Goal: Task Accomplishment & Management: Manage account settings

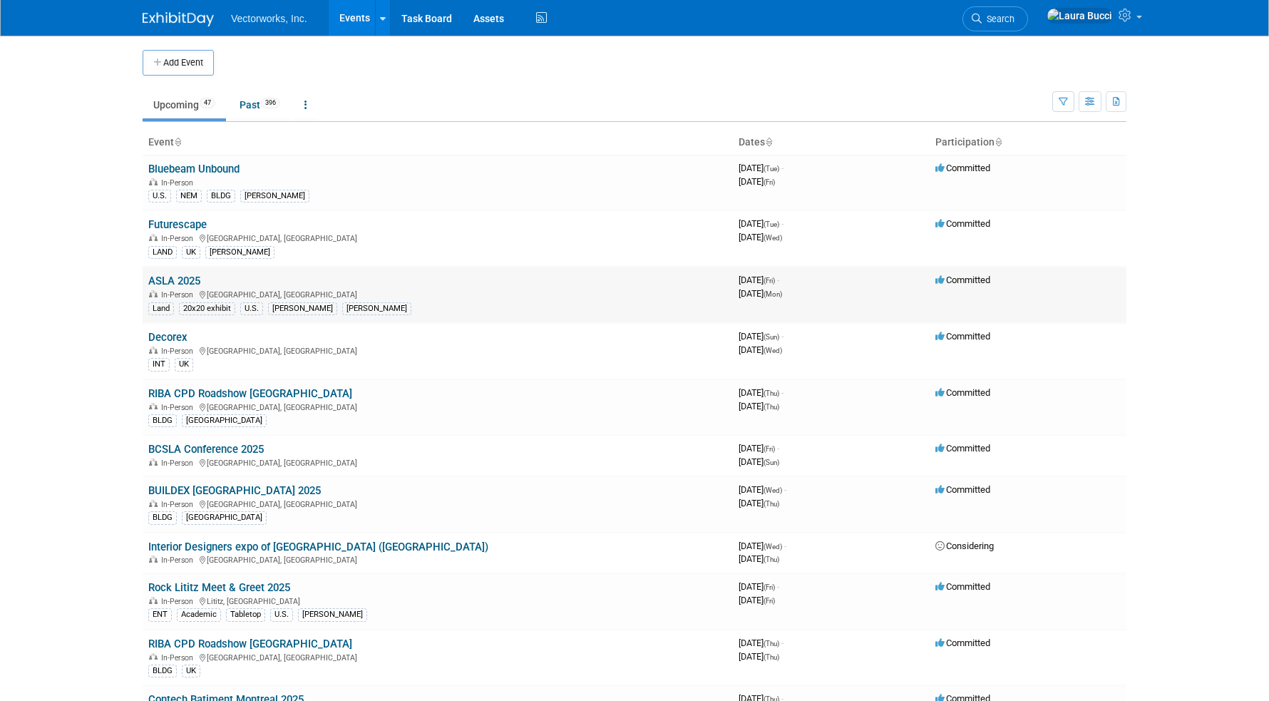
click at [190, 279] on link "ASLA 2025" at bounding box center [174, 281] width 52 height 13
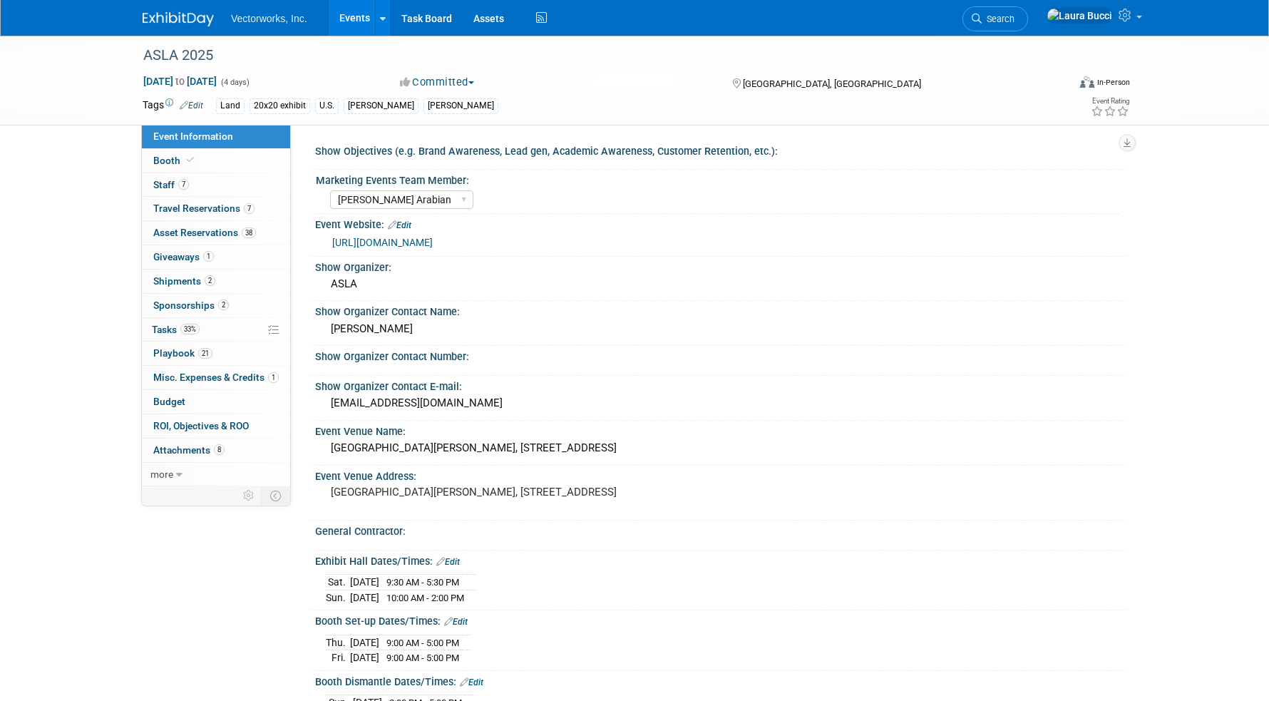
select select "[PERSON_NAME] Arabian"
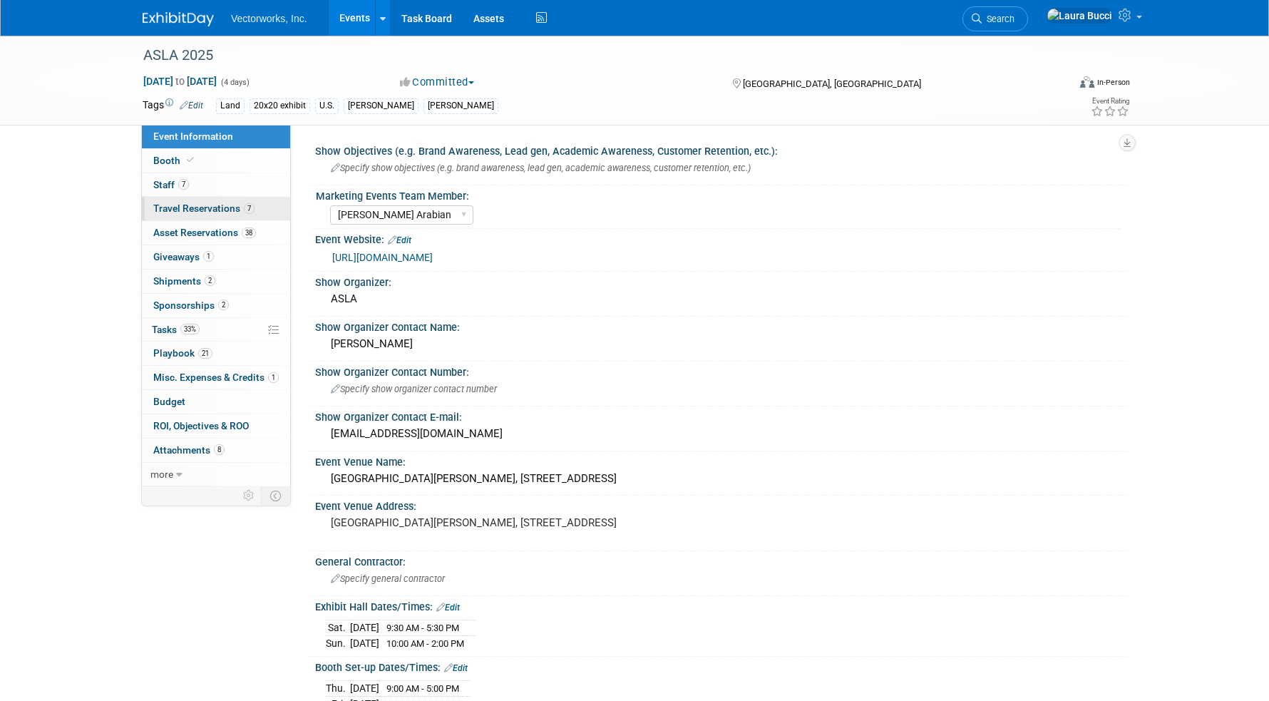
click at [176, 217] on link "7 Travel Reservations 7" at bounding box center [216, 209] width 148 height 24
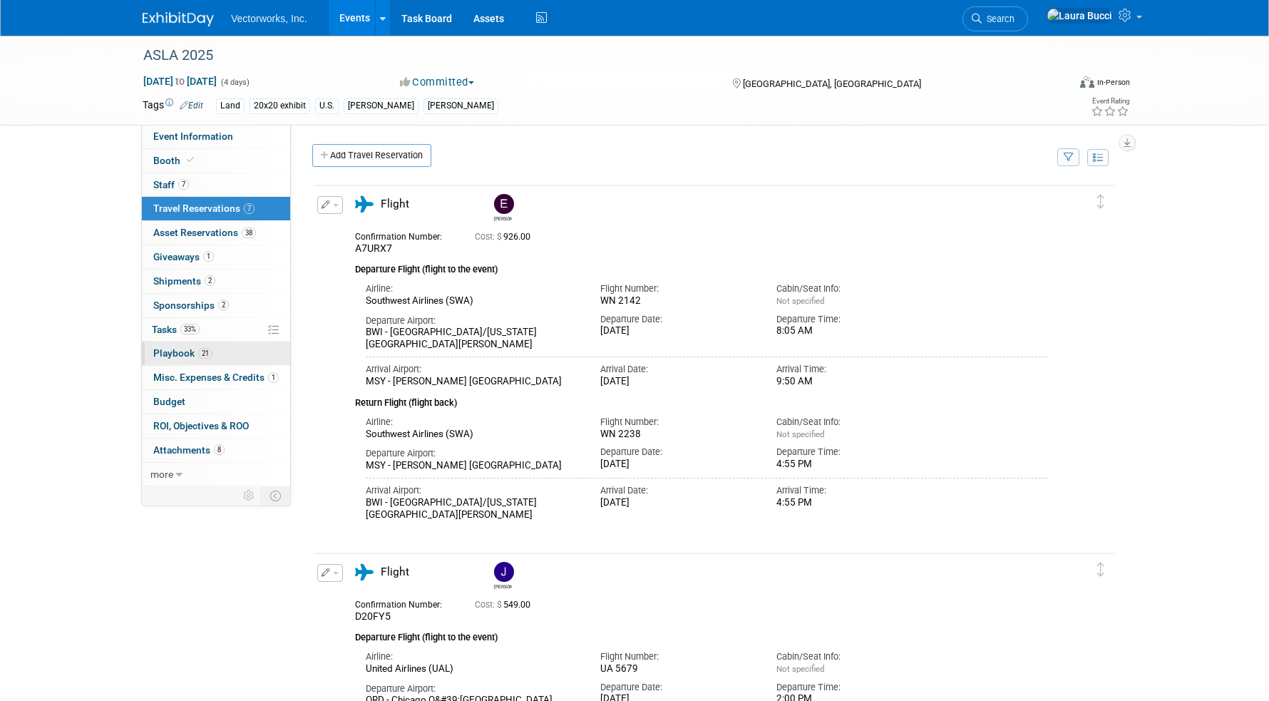
click at [214, 352] on link "21 Playbook 21" at bounding box center [216, 354] width 148 height 24
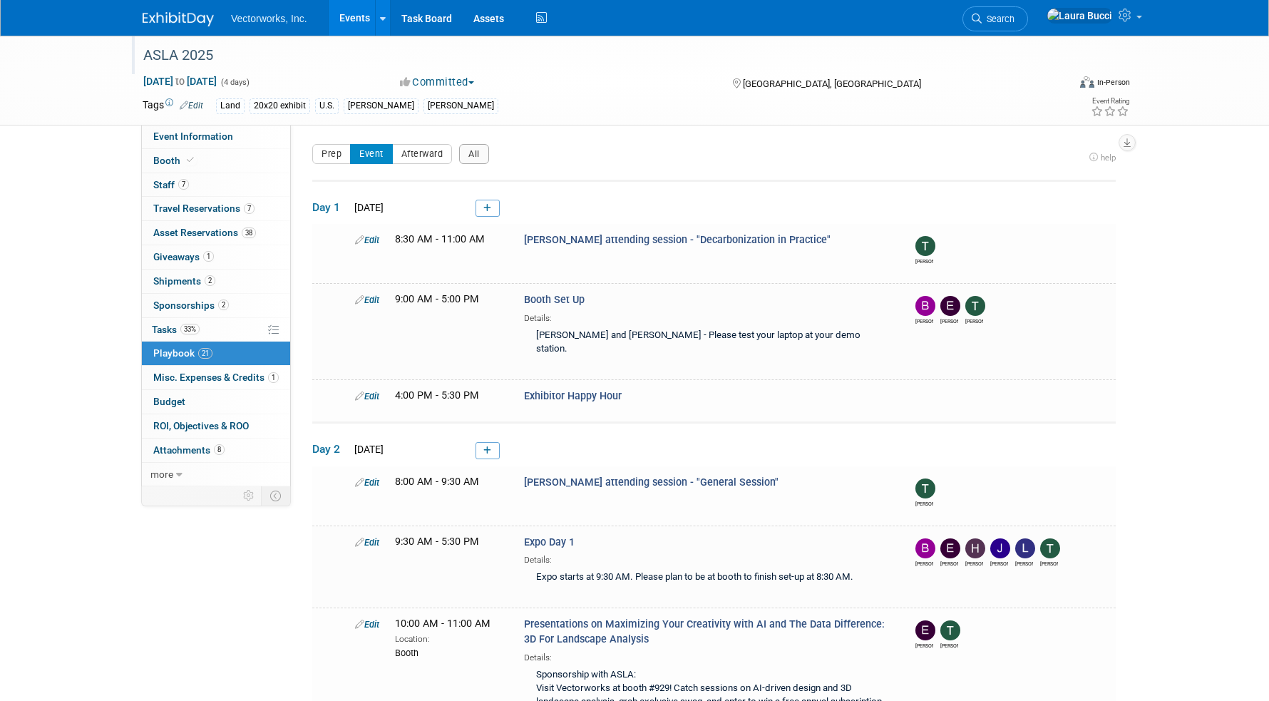
click at [597, 67] on div "ASLA 2025" at bounding box center [592, 56] width 908 height 26
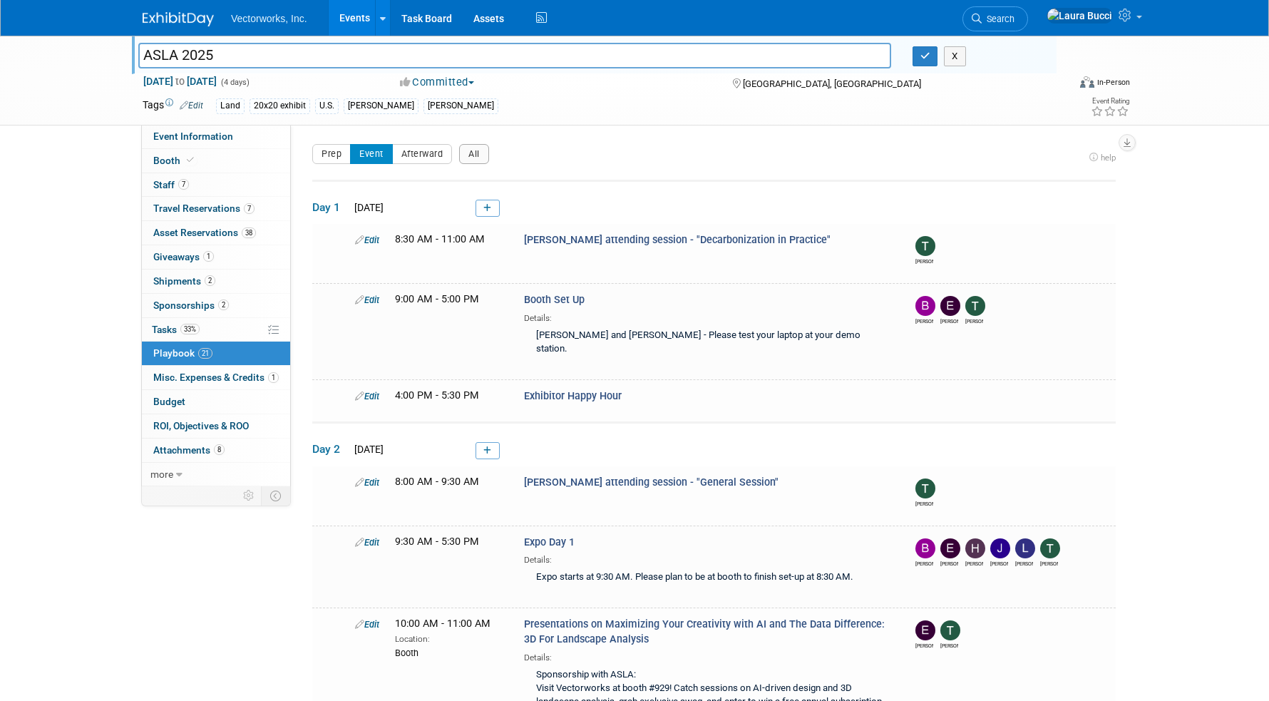
click at [207, 203] on span "Travel Reservations 7" at bounding box center [203, 208] width 101 height 11
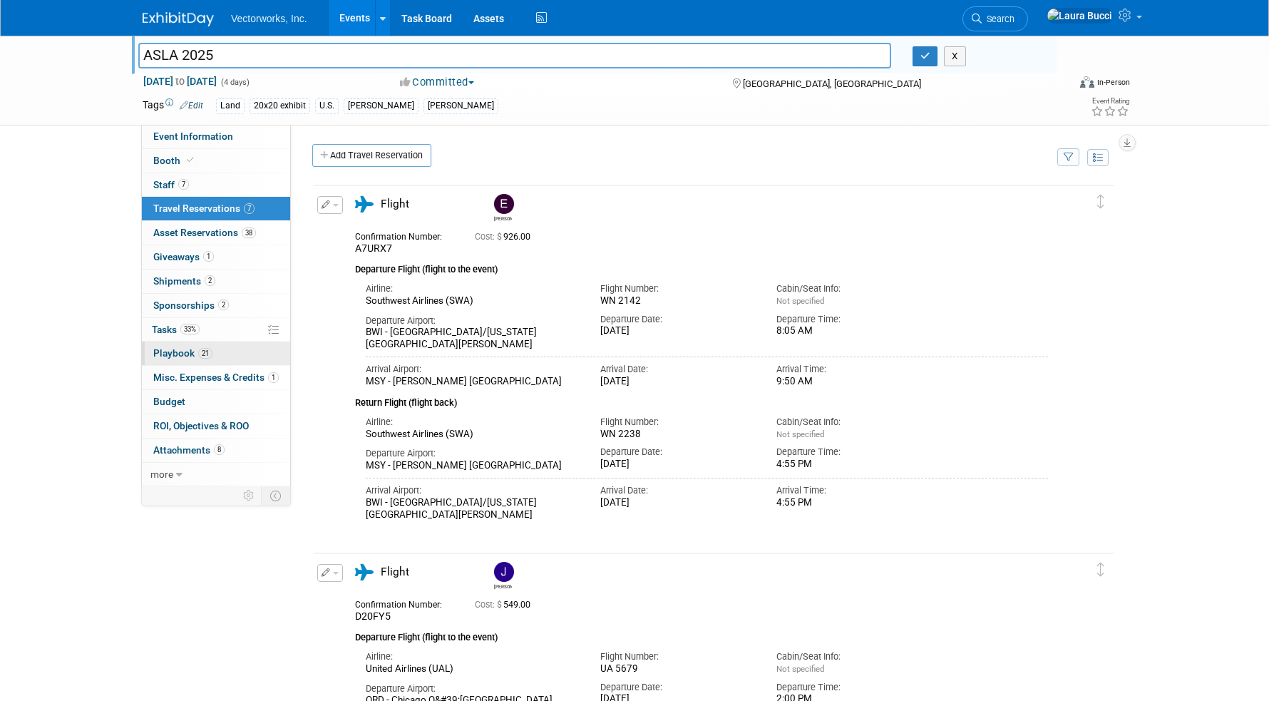
click at [222, 359] on link "21 Playbook 21" at bounding box center [216, 354] width 148 height 24
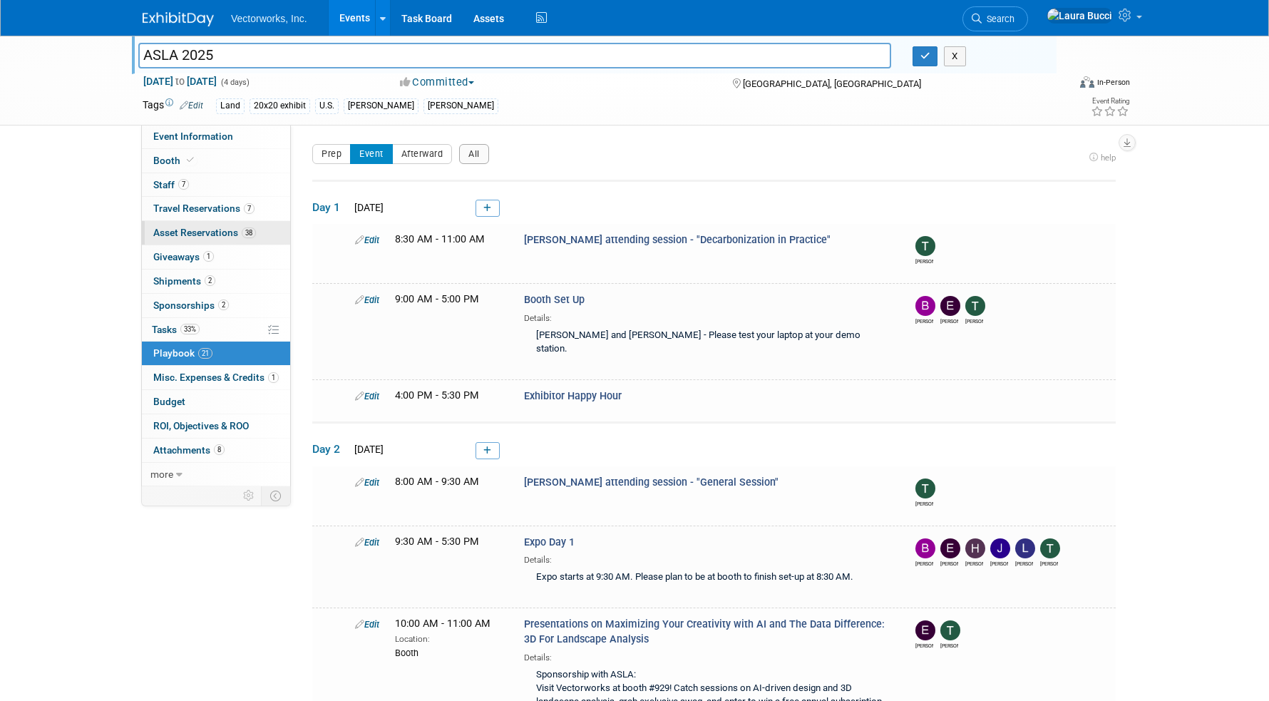
click at [270, 227] on link "38 Asset Reservations 38" at bounding box center [216, 233] width 148 height 24
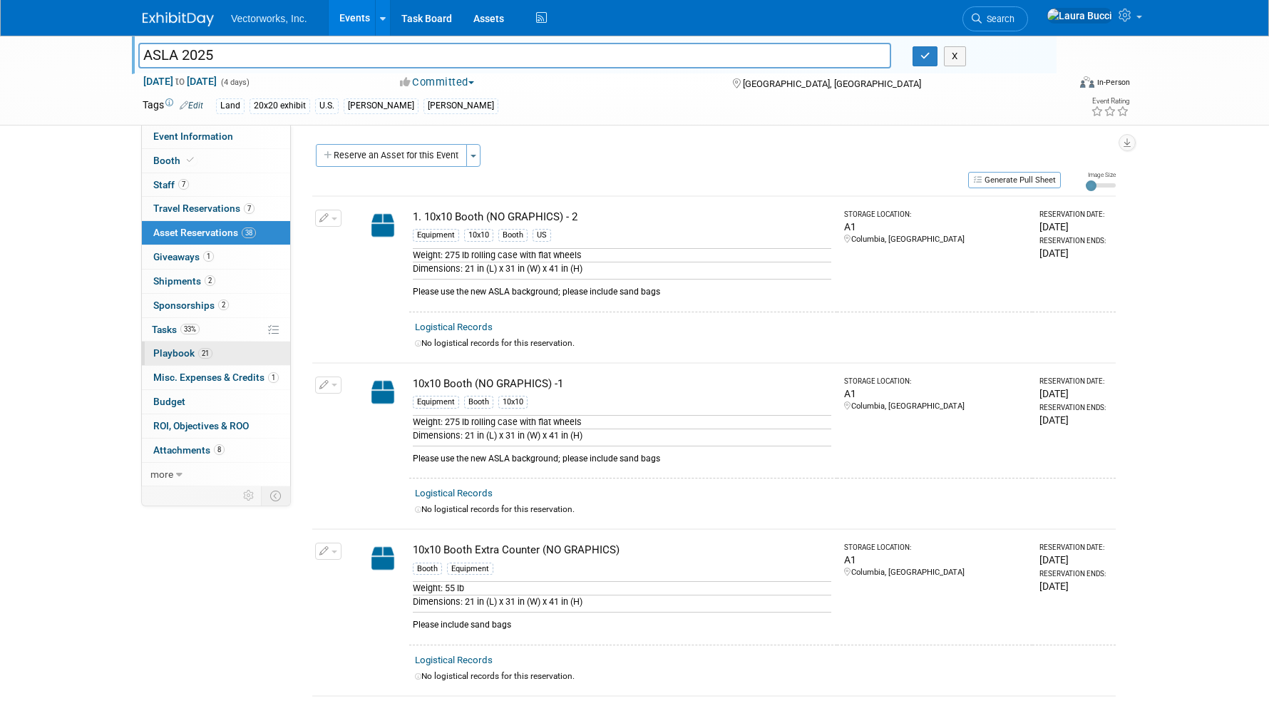
click at [236, 354] on link "21 Playbook 21" at bounding box center [216, 354] width 148 height 24
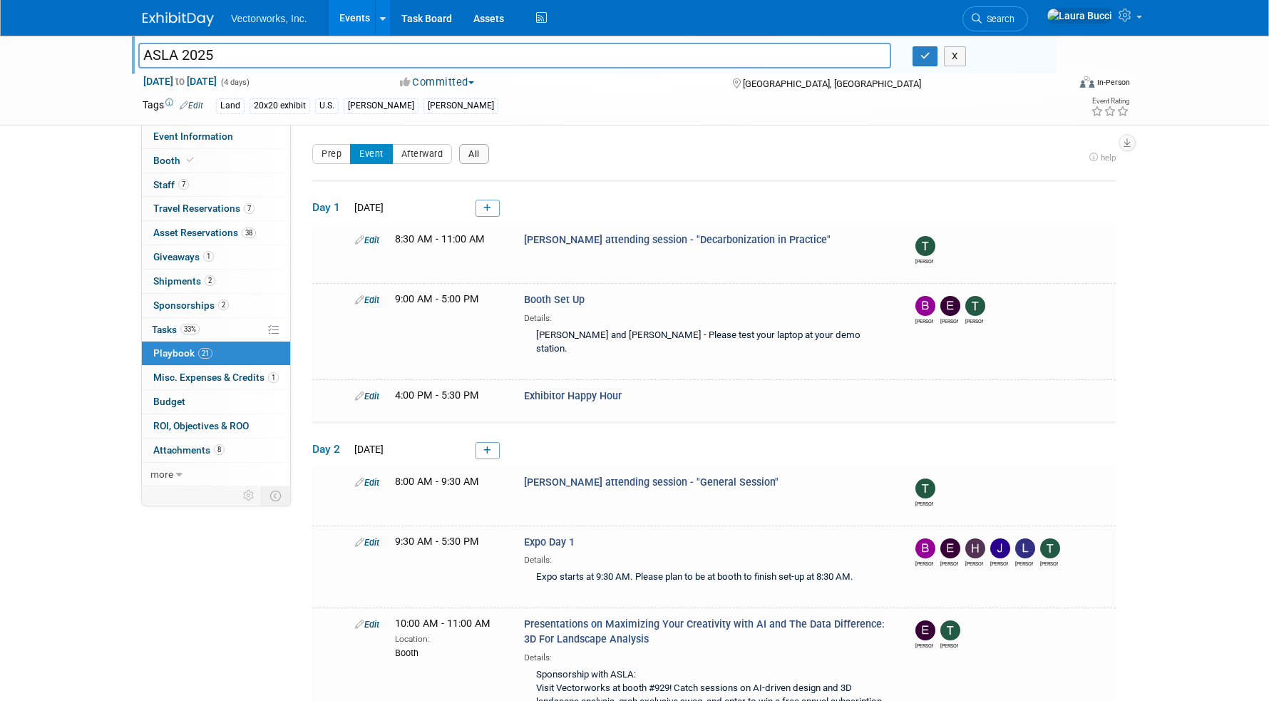
click at [485, 158] on button "All" at bounding box center [474, 154] width 30 height 20
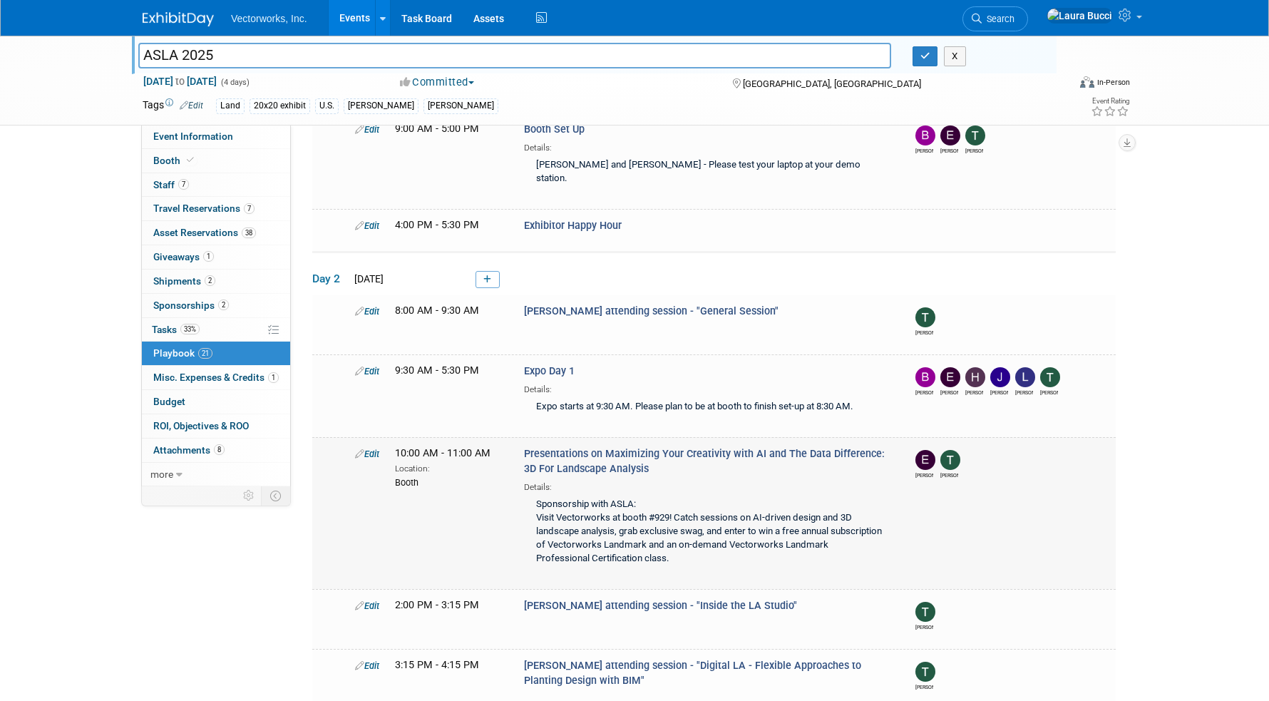
scroll to position [412, 0]
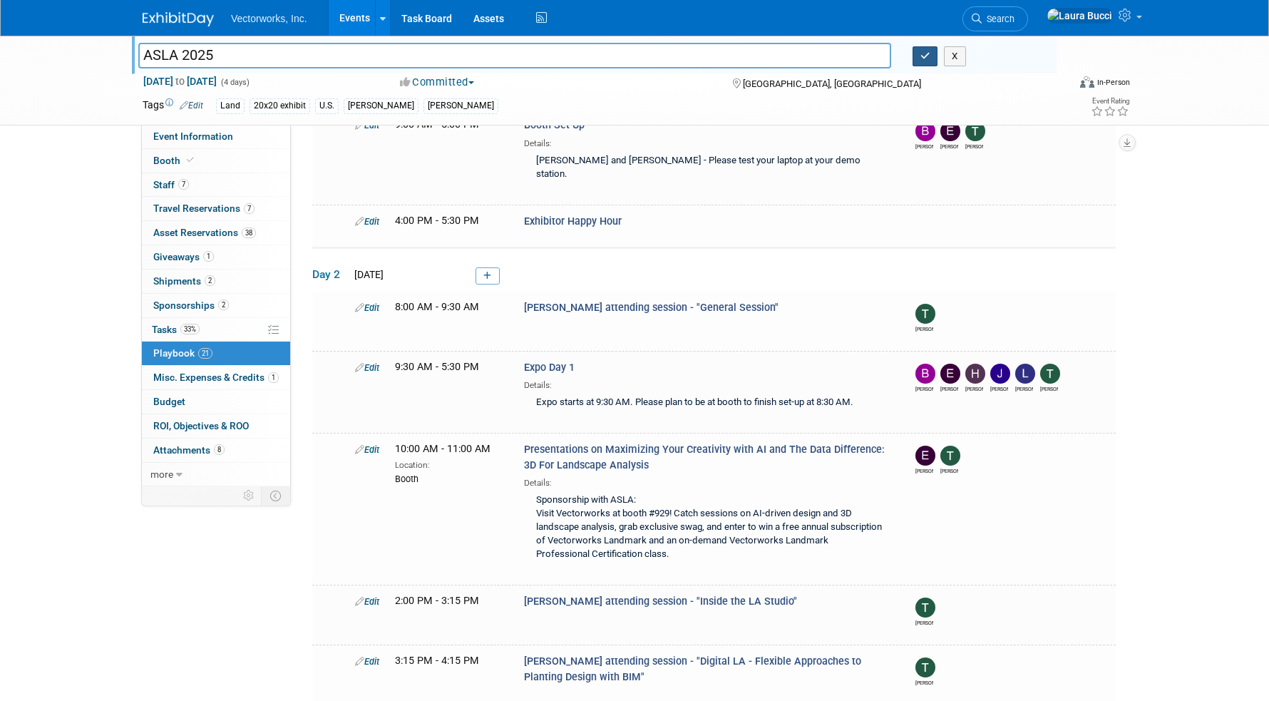
click at [928, 60] on icon "button" at bounding box center [926, 55] width 10 height 9
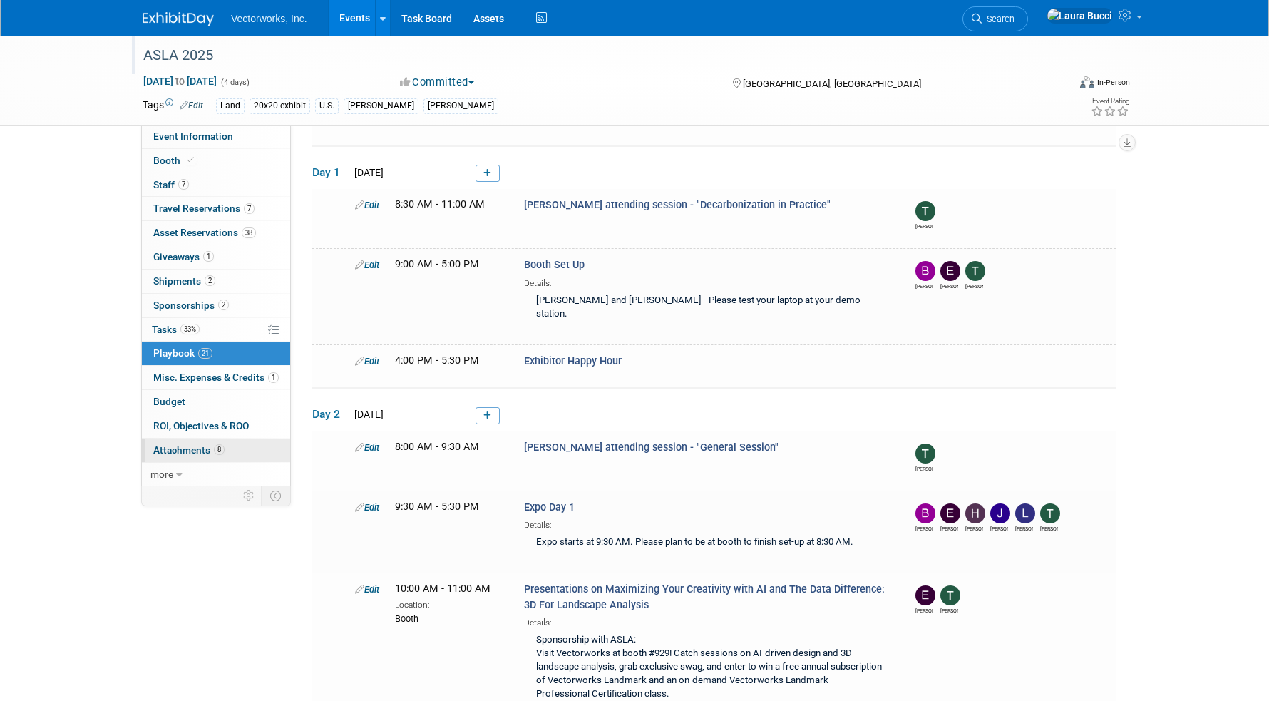
scroll to position [0, 0]
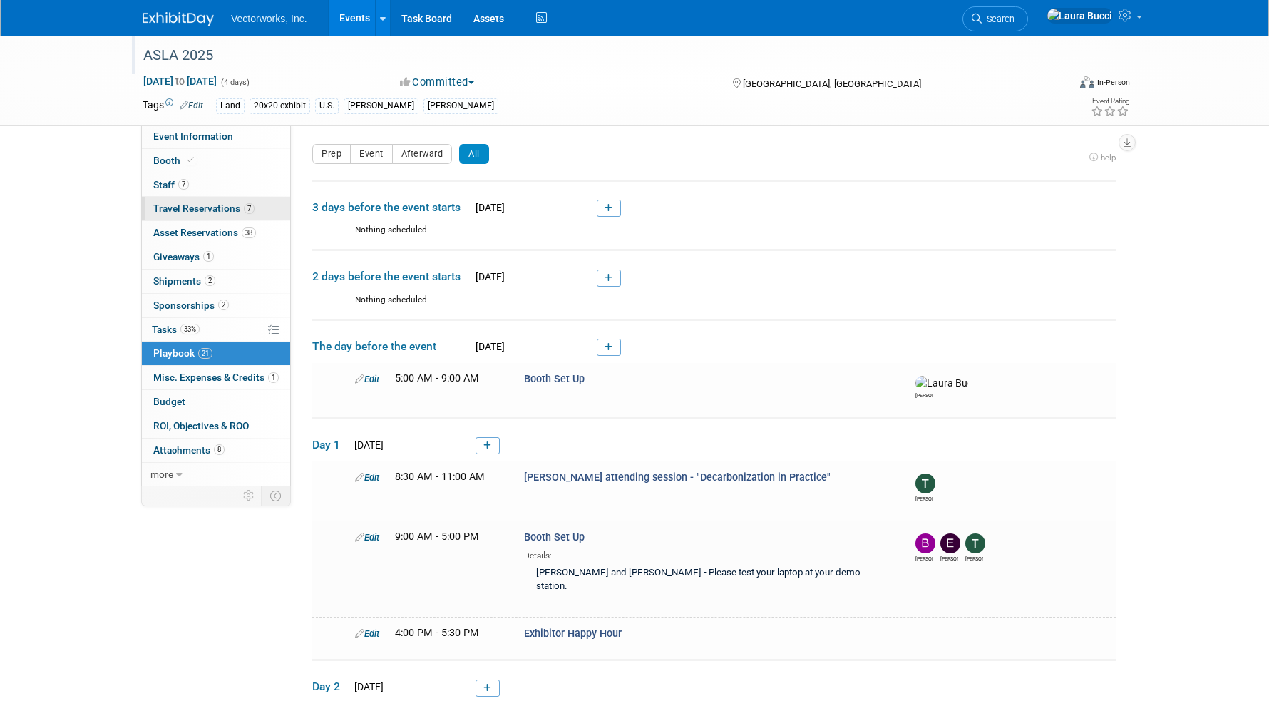
click at [280, 209] on link "7 Travel Reservations 7" at bounding box center [216, 209] width 148 height 24
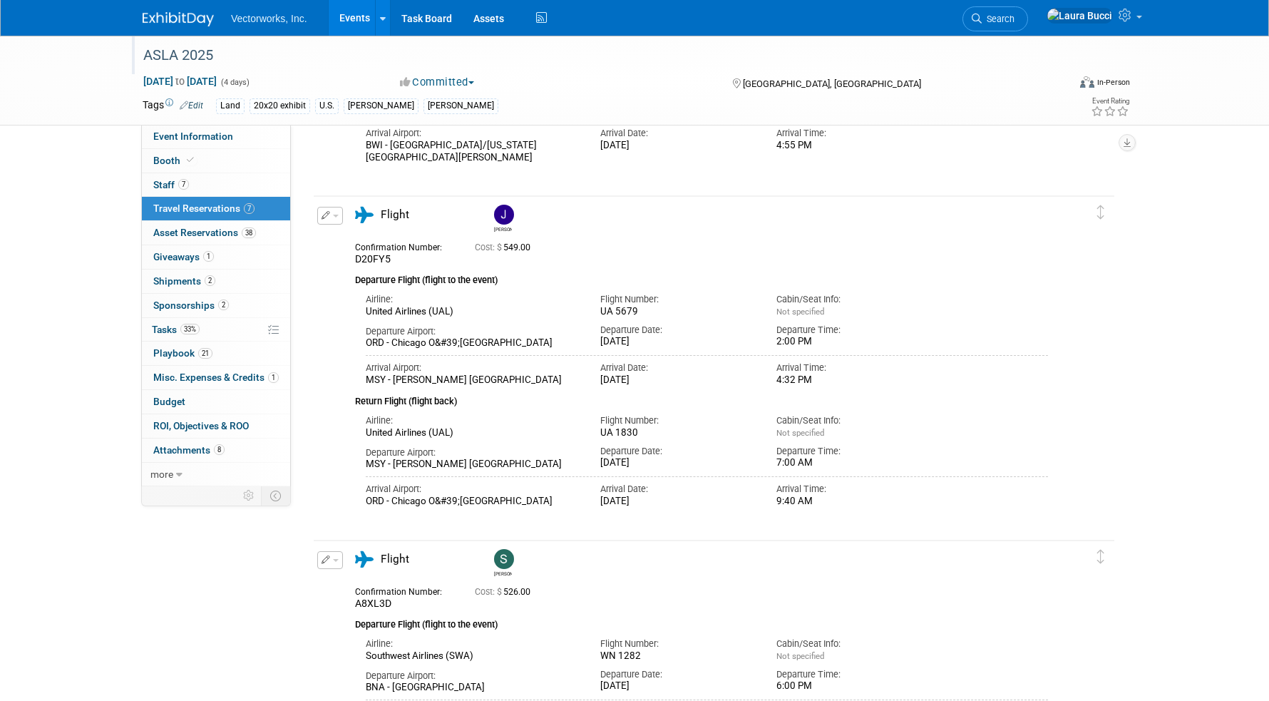
scroll to position [369, 0]
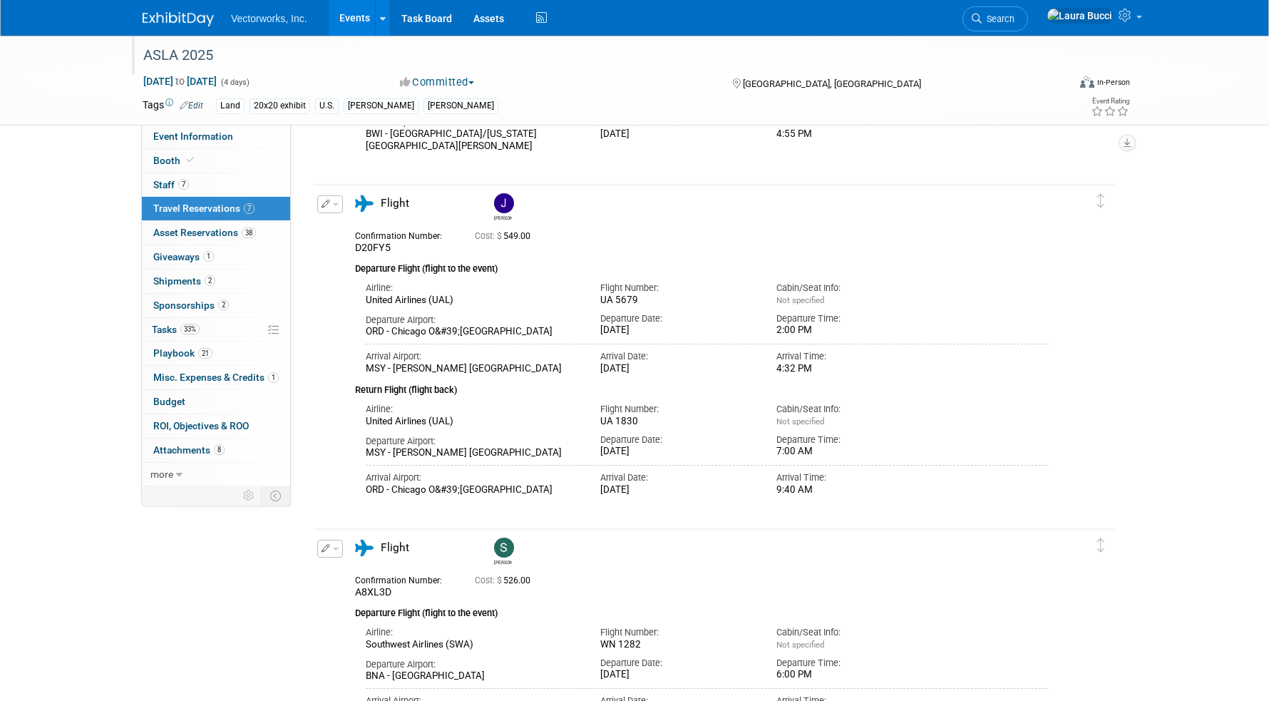
click at [222, 188] on link "7 Staff 7" at bounding box center [216, 185] width 148 height 24
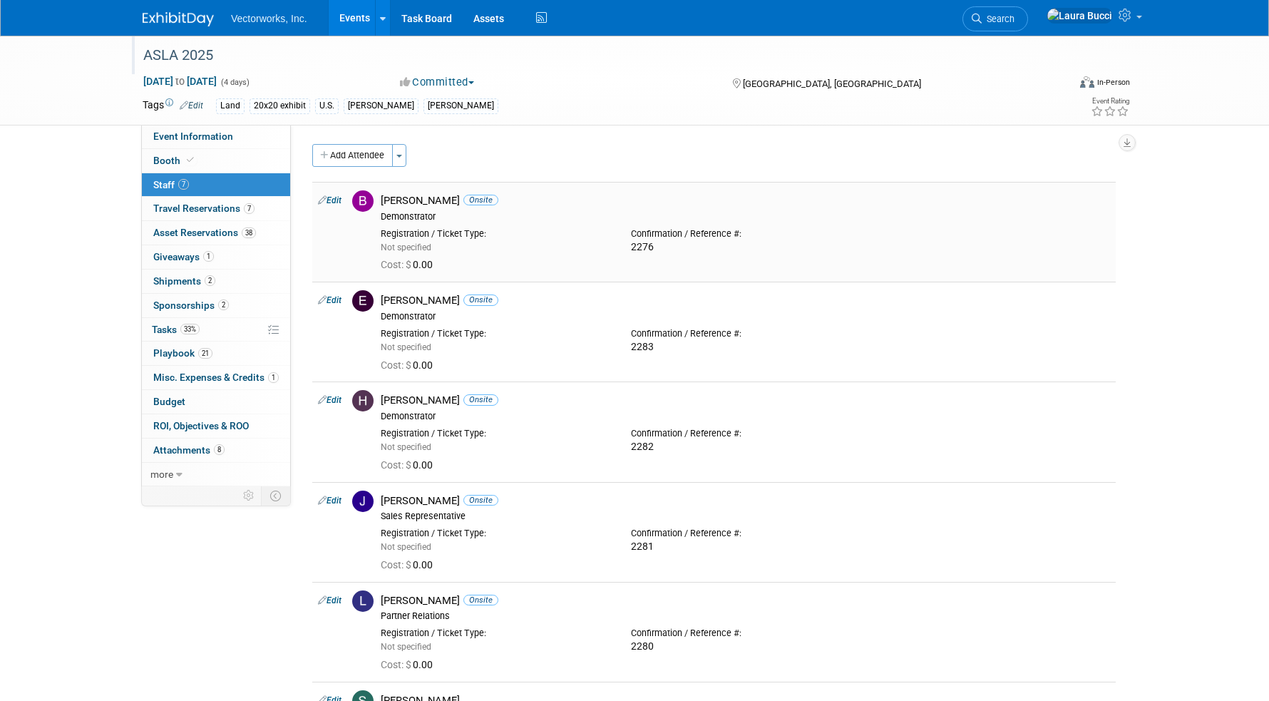
click at [643, 245] on div "2276" at bounding box center [745, 247] width 229 height 13
click at [673, 256] on div "Cost: $ 0.00" at bounding box center [745, 263] width 751 height 21
drag, startPoint x: 664, startPoint y: 250, endPoint x: 628, endPoint y: 250, distance: 35.7
click at [628, 250] on div "Confirmation / Reference #: 2276" at bounding box center [745, 237] width 250 height 31
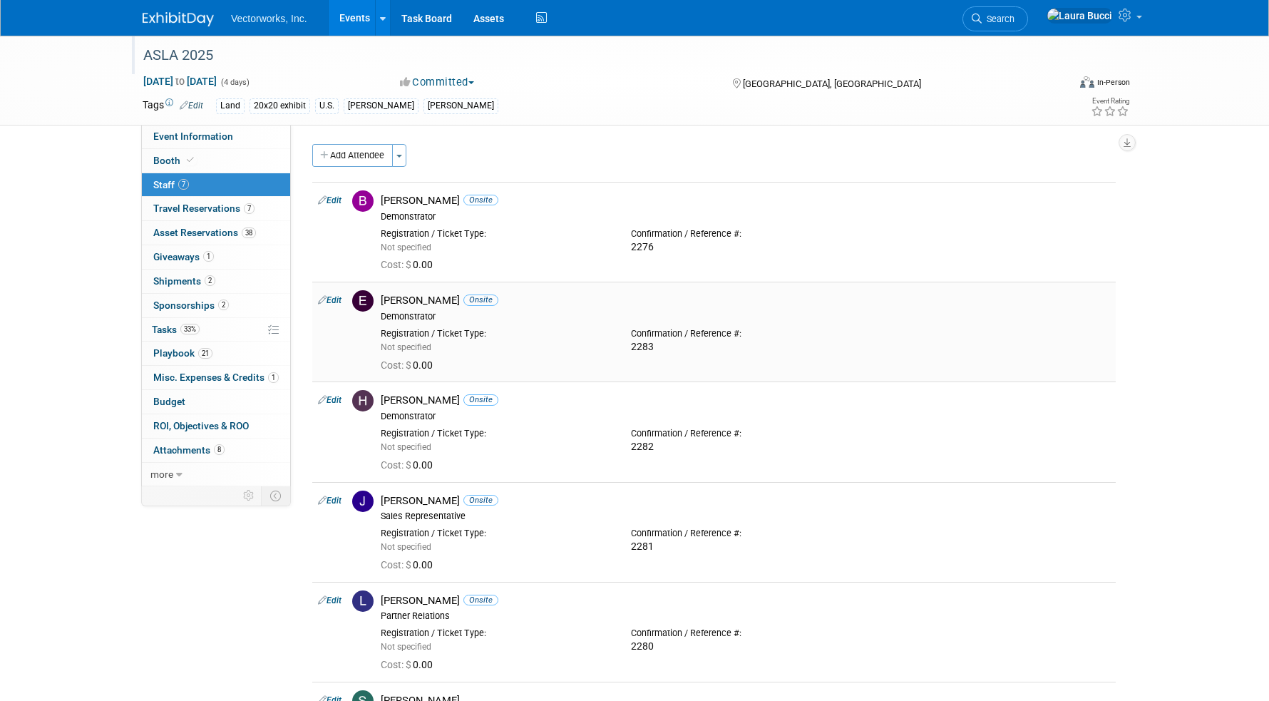
click at [648, 367] on div "Cost: $ 0.00" at bounding box center [746, 365] width 730 height 13
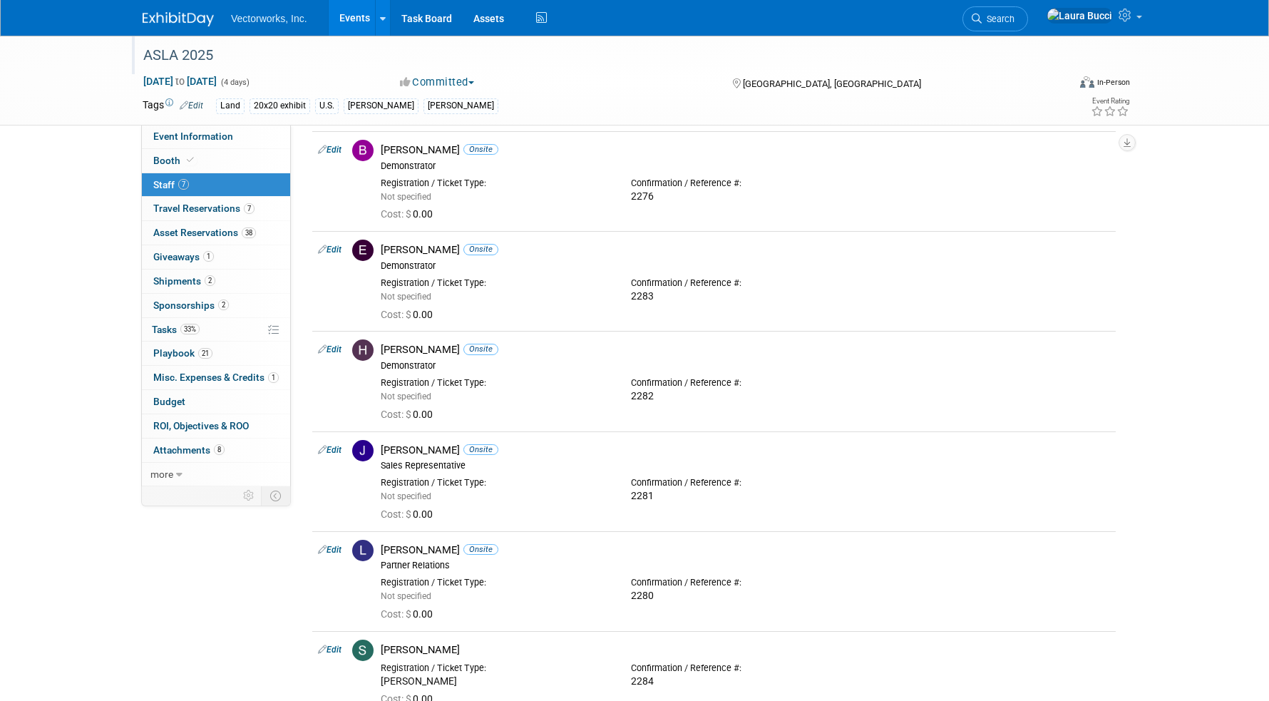
scroll to position [47, 0]
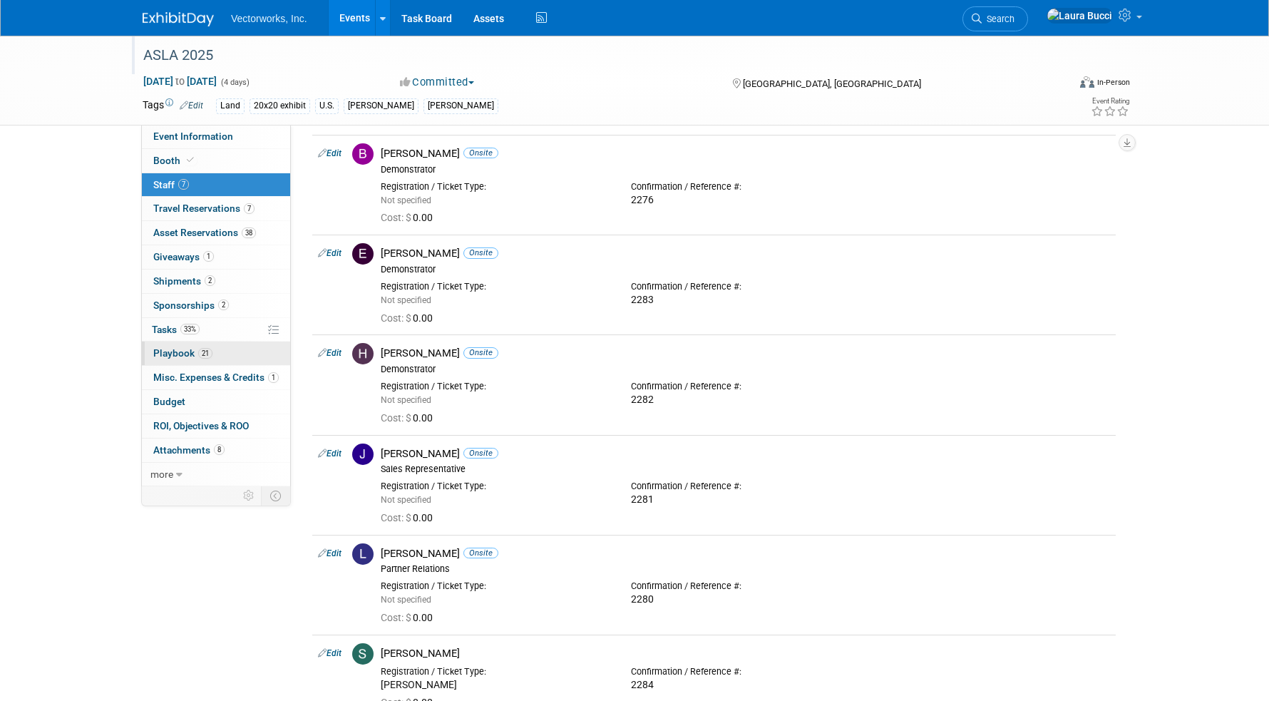
click at [240, 356] on link "21 Playbook 21" at bounding box center [216, 354] width 148 height 24
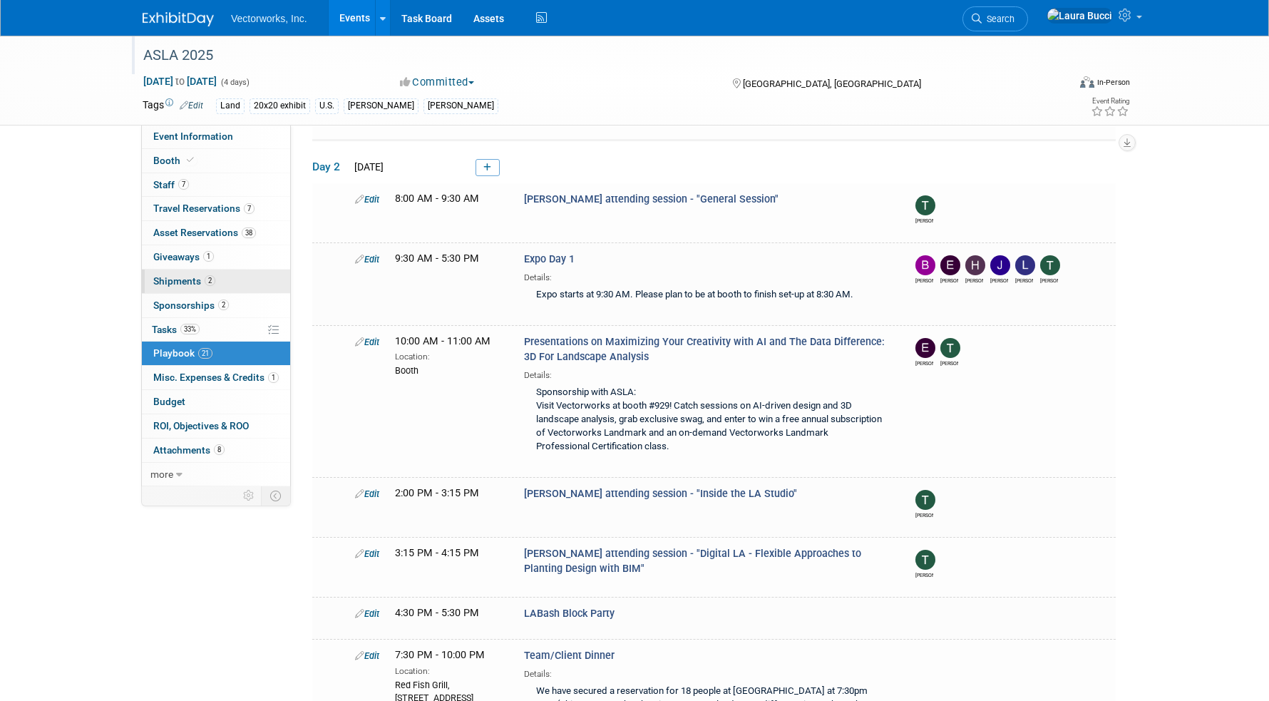
scroll to position [531, 0]
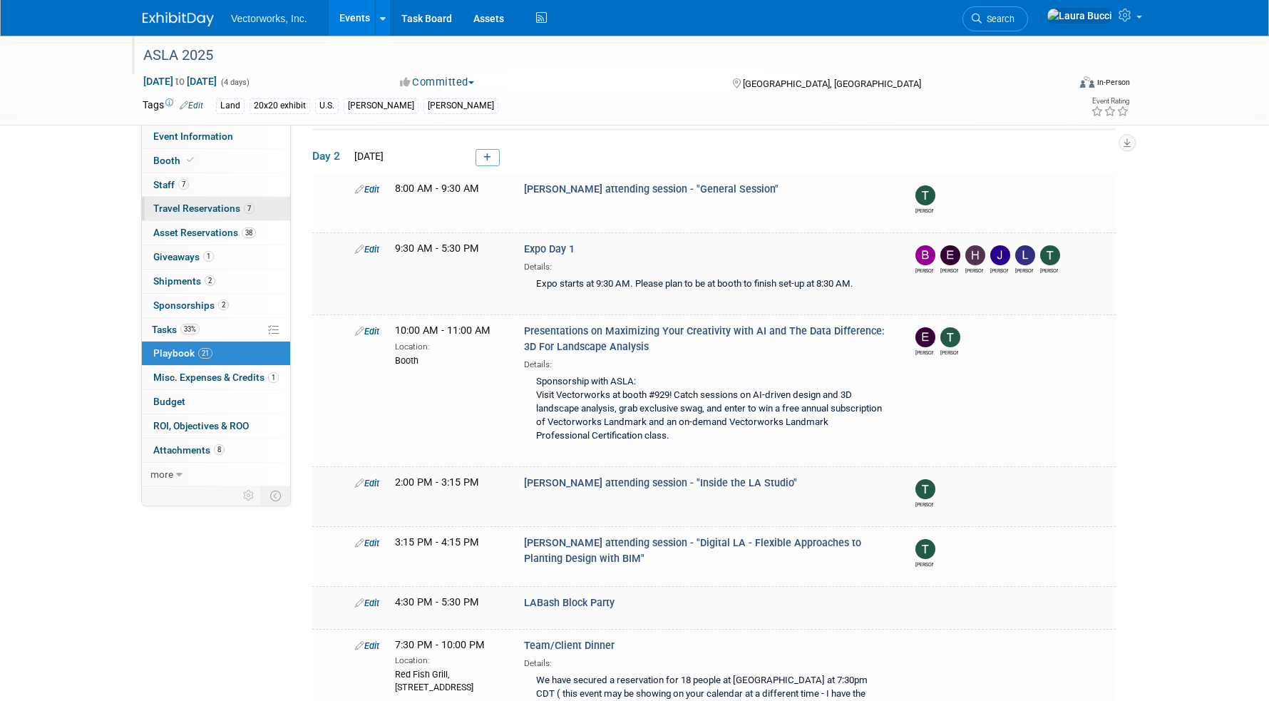
click at [270, 204] on link "7 Travel Reservations 7" at bounding box center [216, 209] width 148 height 24
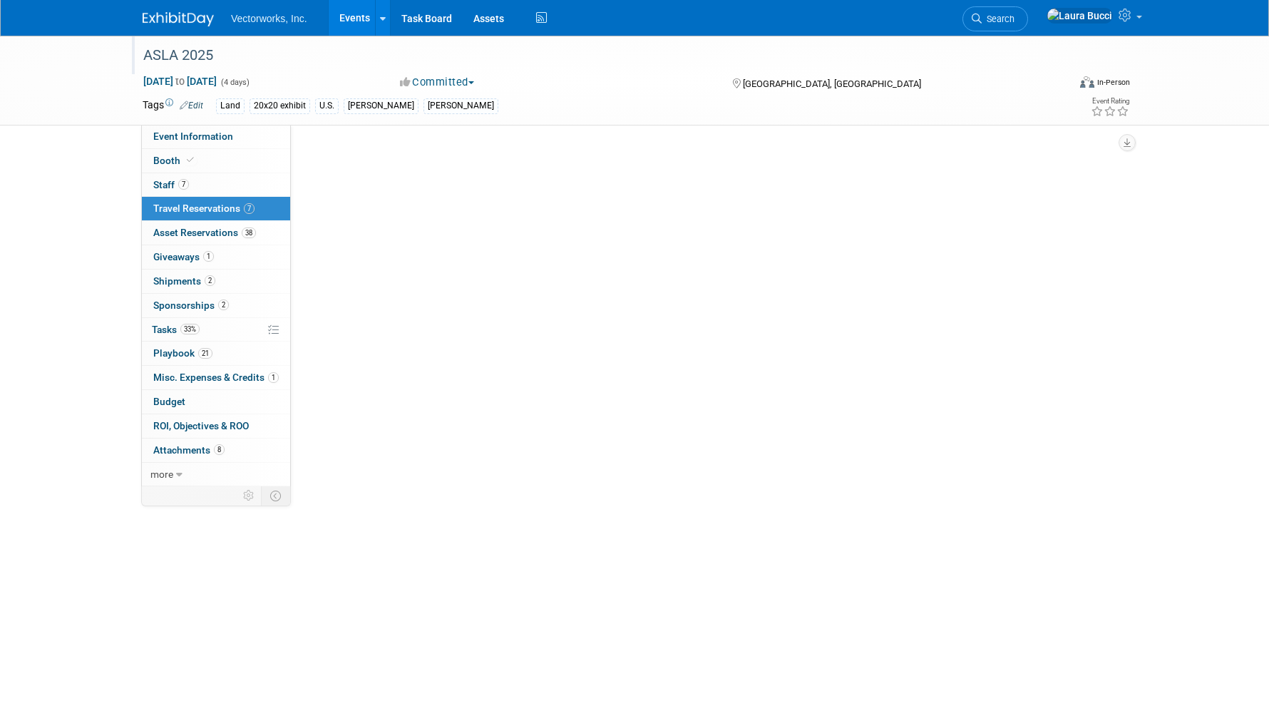
scroll to position [0, 0]
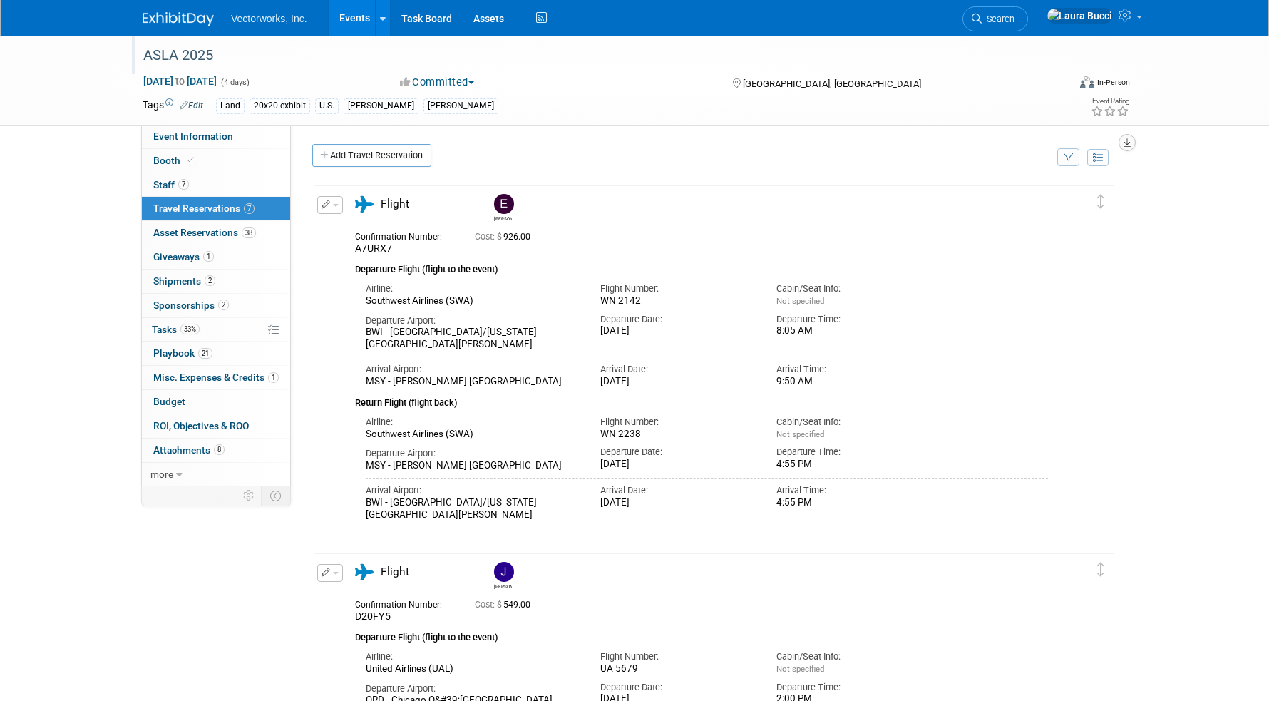
click at [1131, 145] on button "button" at bounding box center [1127, 142] width 17 height 17
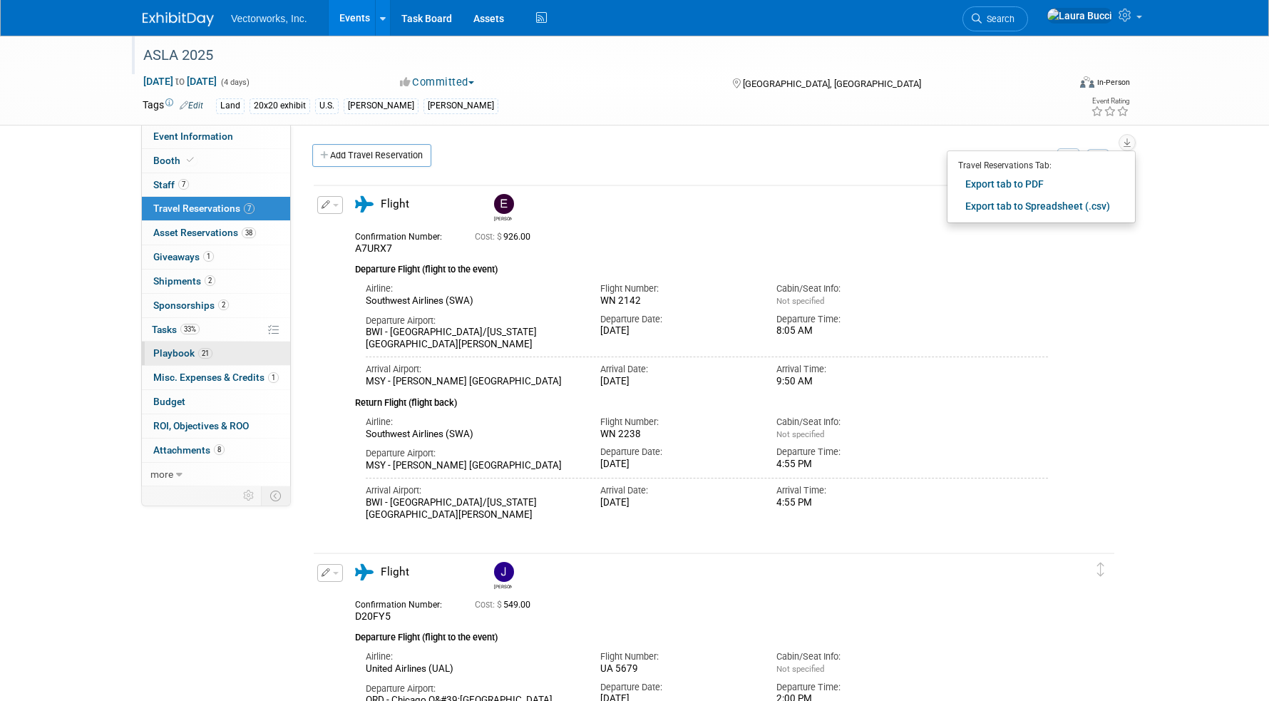
click at [224, 360] on link "21 Playbook 21" at bounding box center [216, 354] width 148 height 24
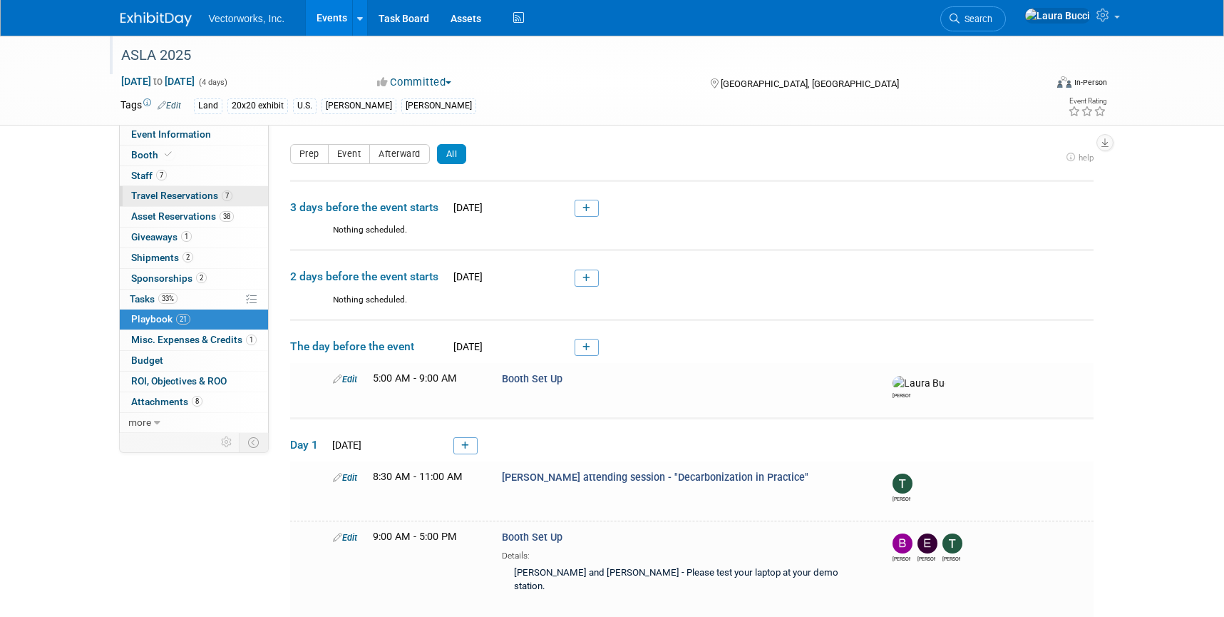
click at [209, 192] on span "Travel Reservations 7" at bounding box center [181, 195] width 101 height 11
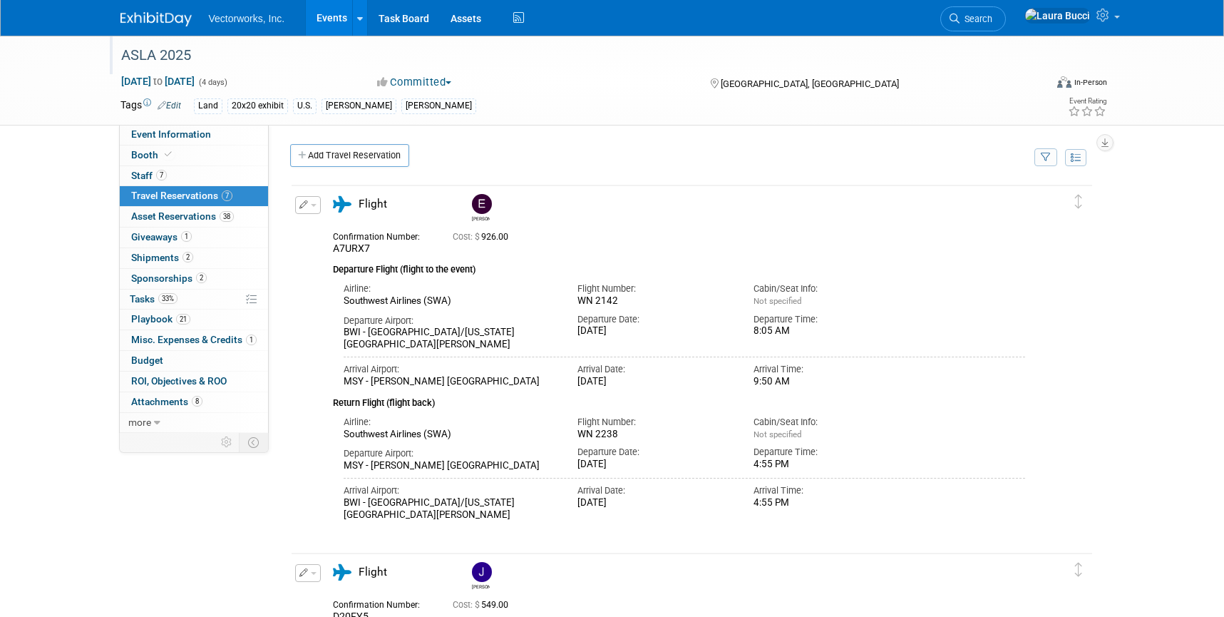
scroll to position [1336, 0]
